Goal: Information Seeking & Learning: Compare options

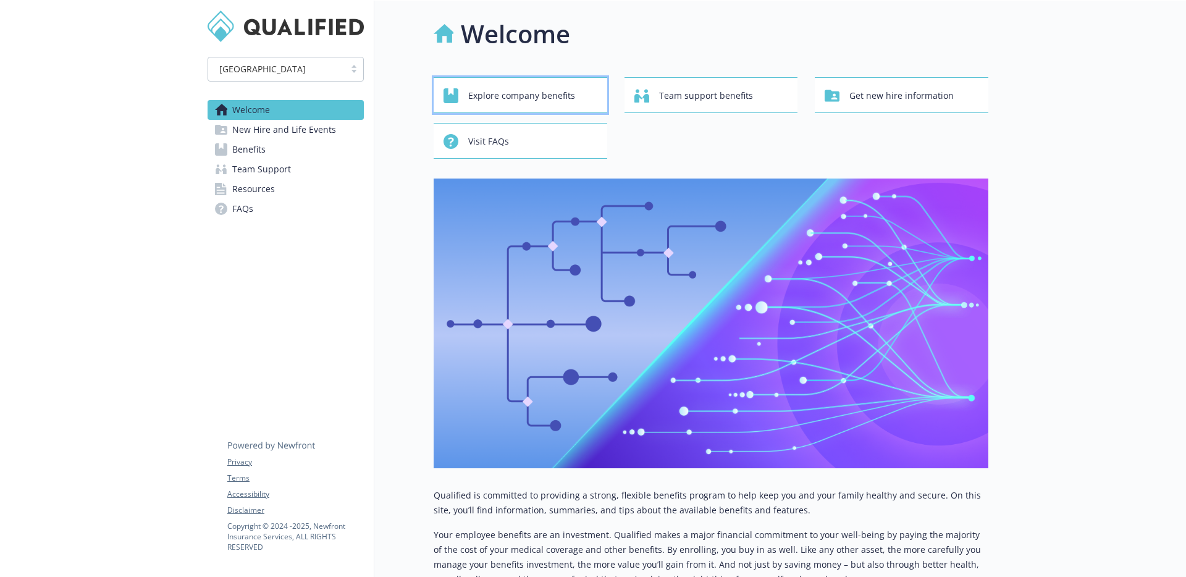
click at [597, 98] on div "Explore company benefits" at bounding box center [521, 95] width 157 height 23
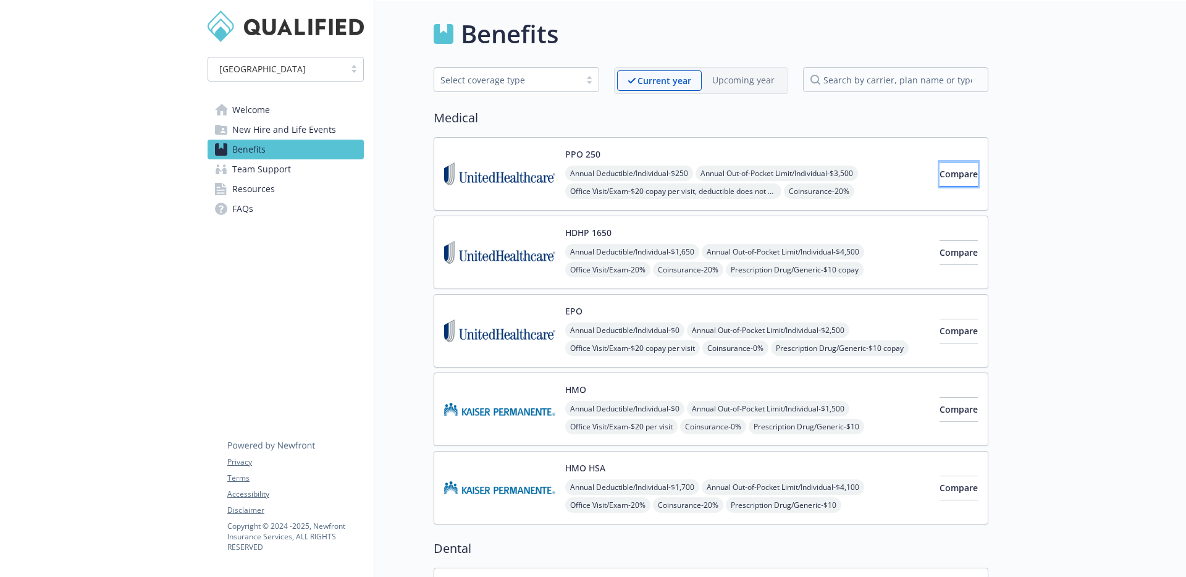
click at [939, 174] on button "Compare" at bounding box center [958, 174] width 38 height 25
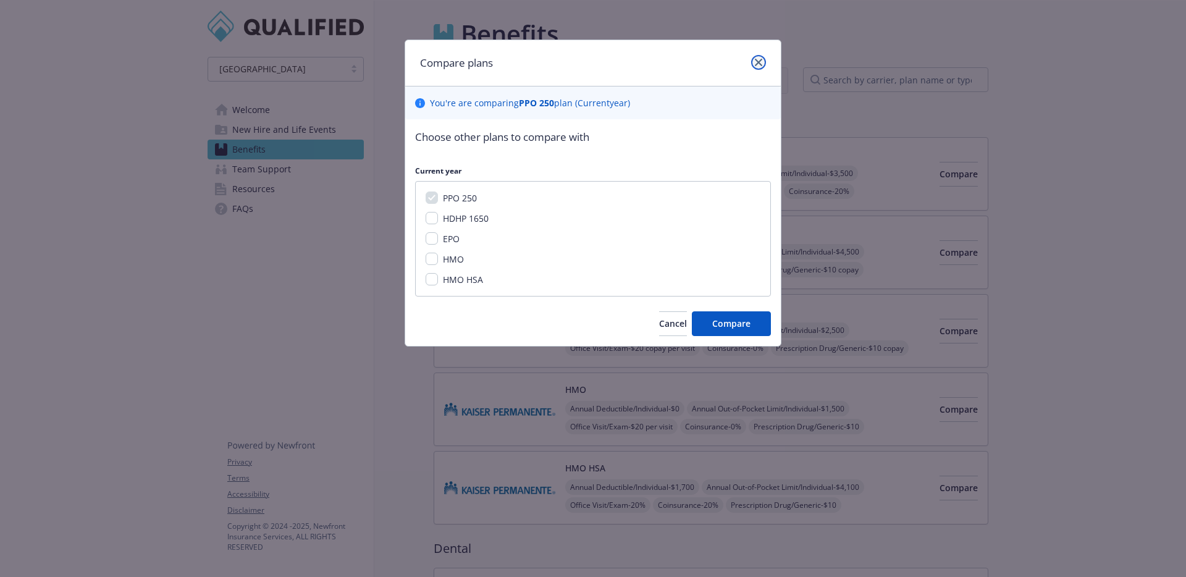
click at [758, 57] on link "close" at bounding box center [758, 62] width 15 height 15
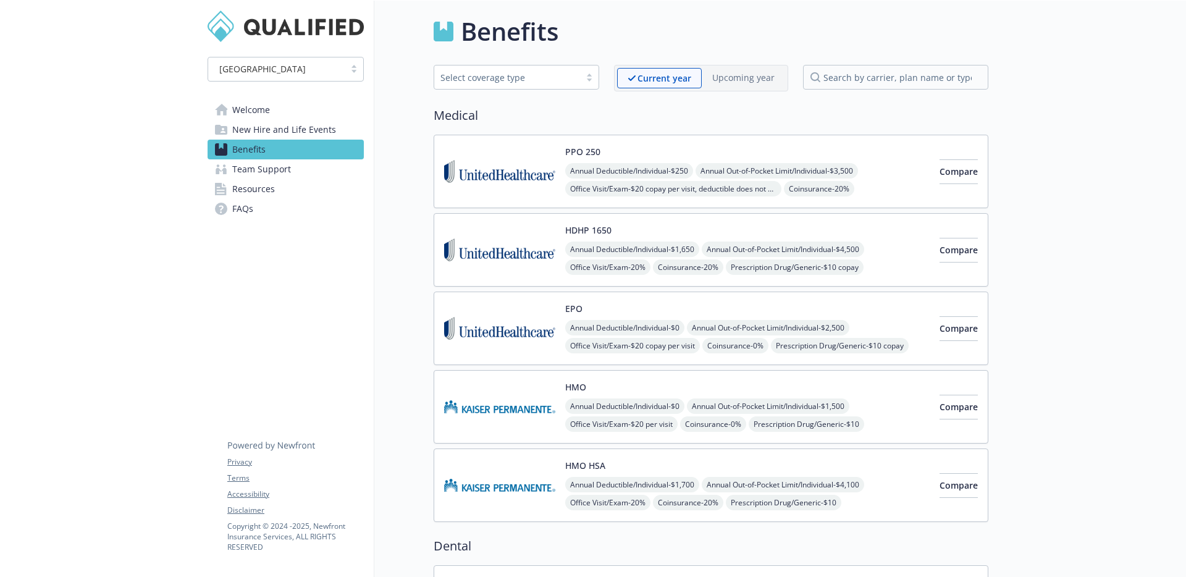
scroll to position [5, 0]
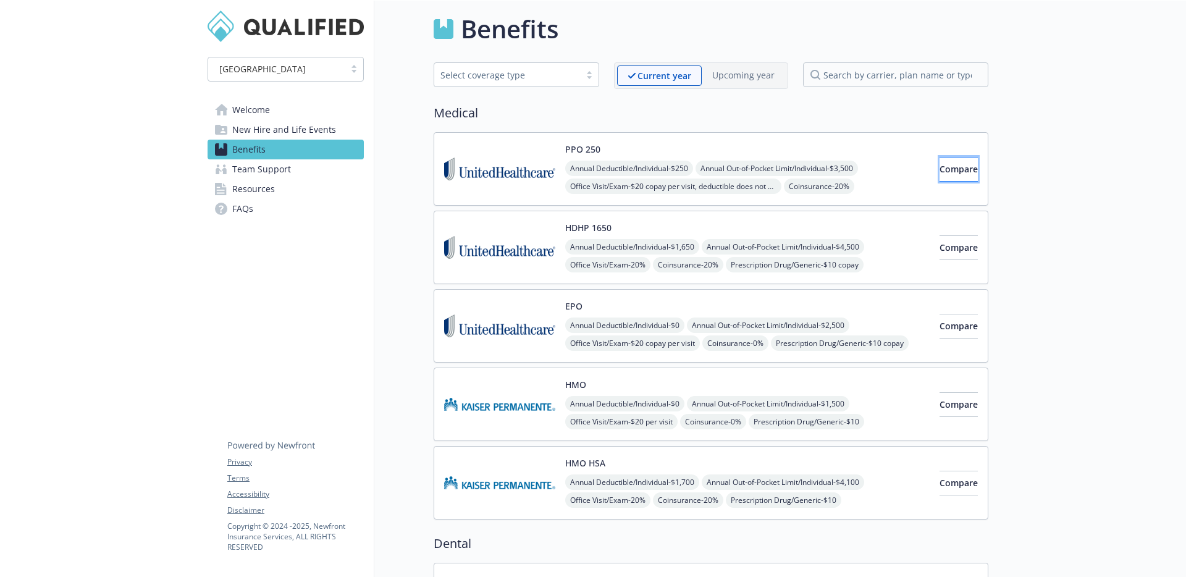
click at [939, 169] on button "Compare" at bounding box center [958, 169] width 38 height 25
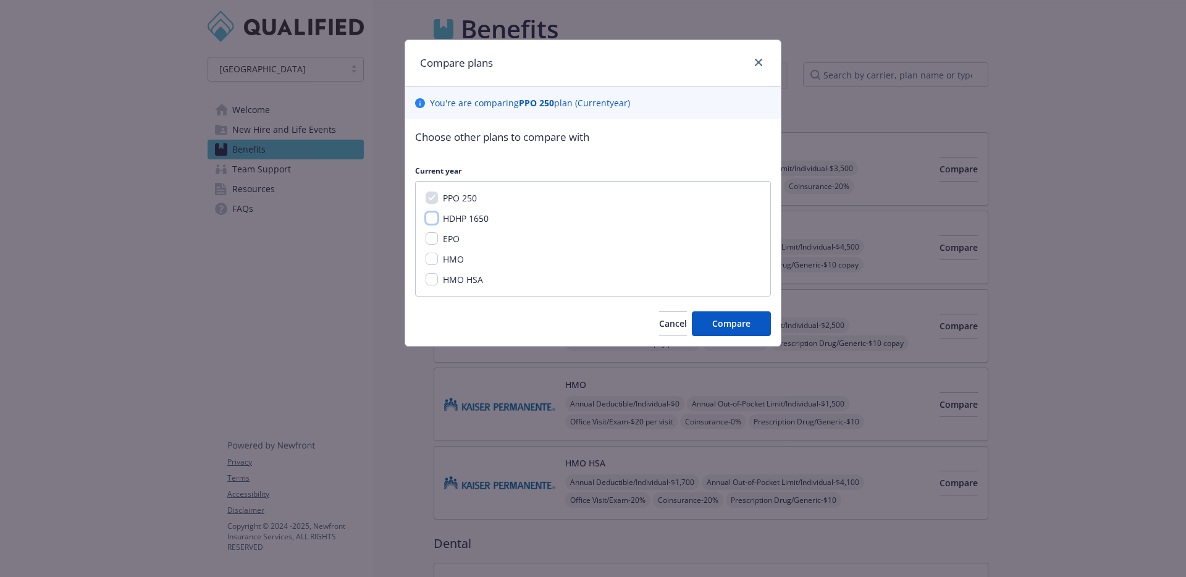
click at [435, 214] on input "HDHP 1650" at bounding box center [432, 218] width 12 height 12
checkbox input "true"
click at [715, 326] on span "Compare" at bounding box center [731, 323] width 38 height 12
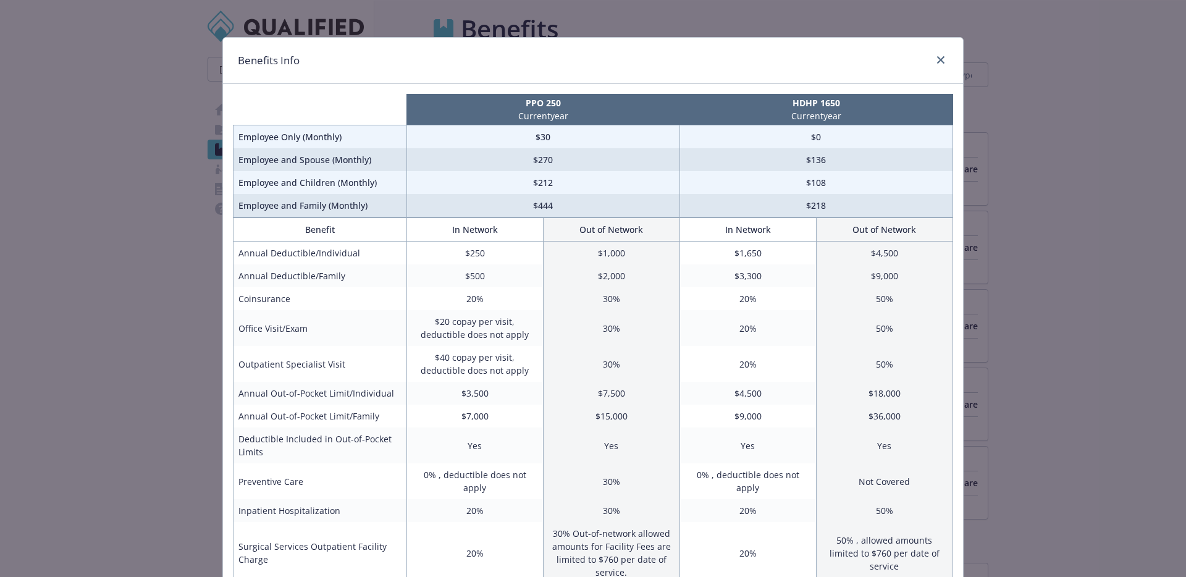
scroll to position [0, 0]
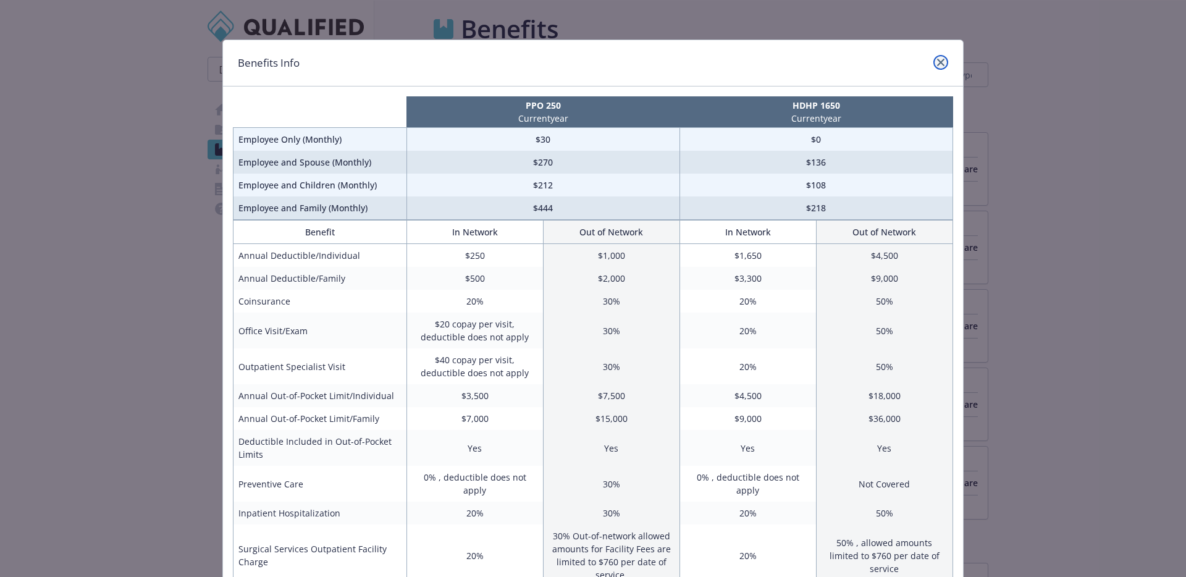
click at [933, 61] on link "close" at bounding box center [940, 62] width 15 height 15
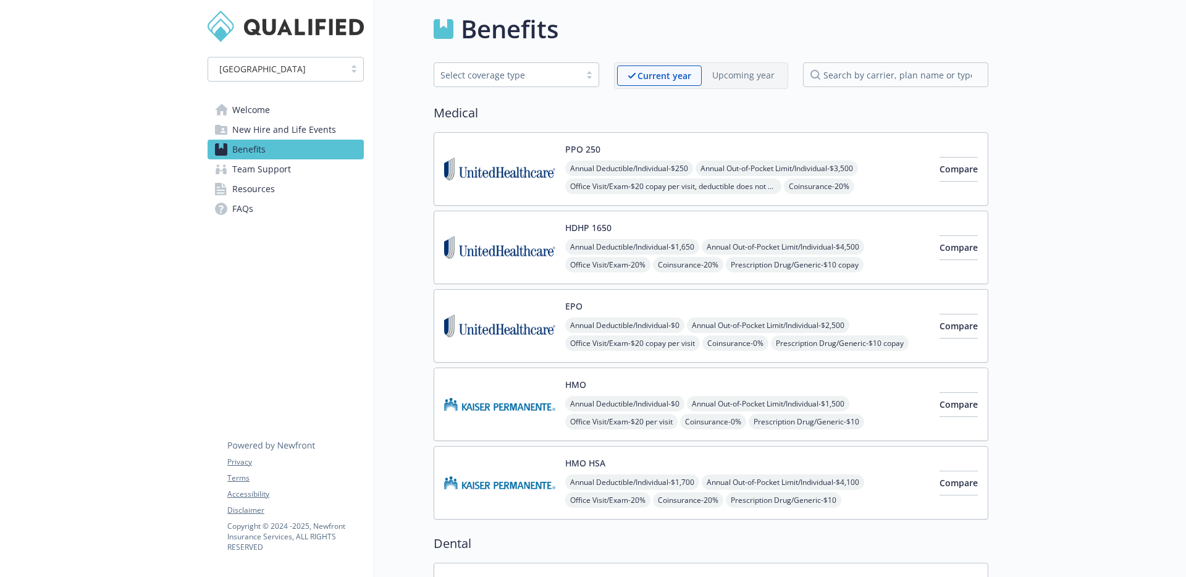
click at [310, 187] on link "Resources" at bounding box center [286, 189] width 156 height 20
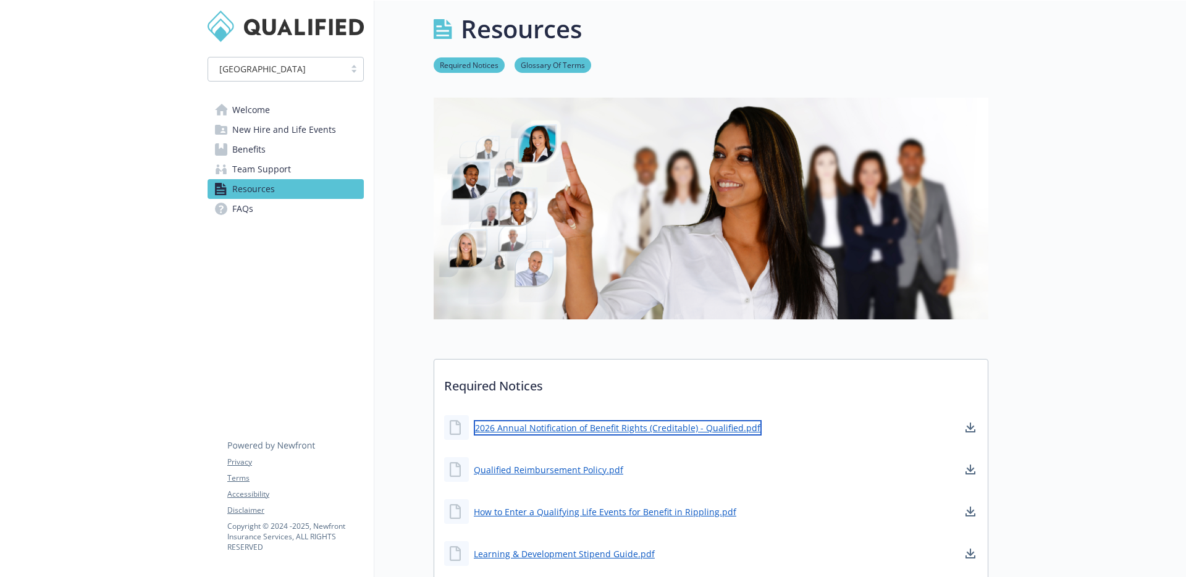
click at [637, 427] on link "2026 Annual Notification of Benefit Rights (Creditable) - Qualified.pdf" at bounding box center [618, 427] width 288 height 15
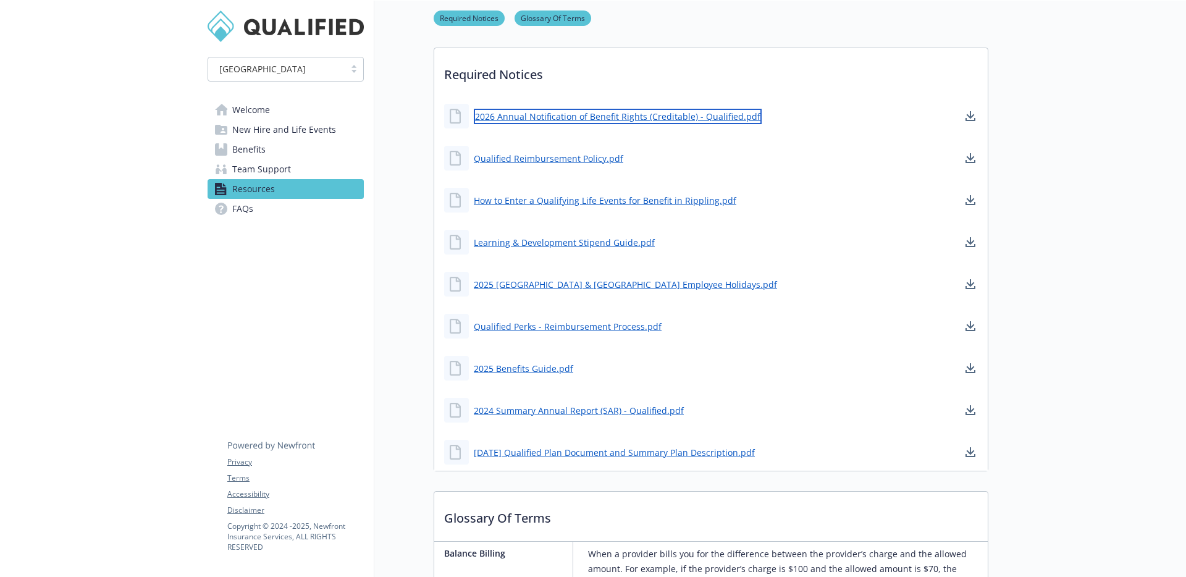
scroll to position [288, 0]
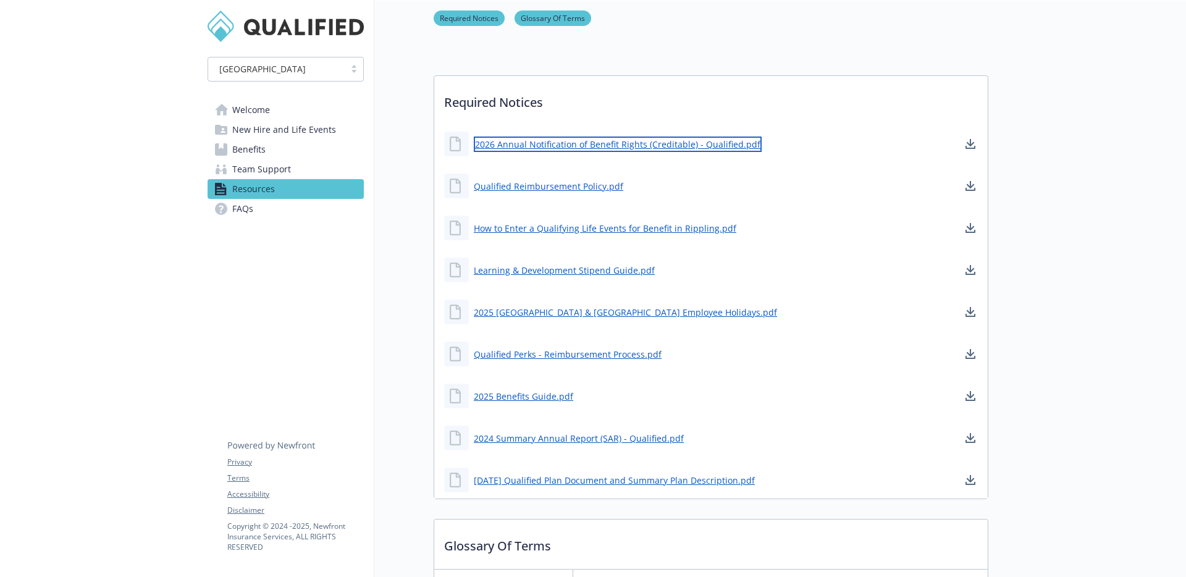
click at [576, 137] on link "2026 Annual Notification of Benefit Rights (Creditable) - Qualified.pdf" at bounding box center [618, 143] width 288 height 15
